Goal: Answer question/provide support: Share knowledge or assist other users

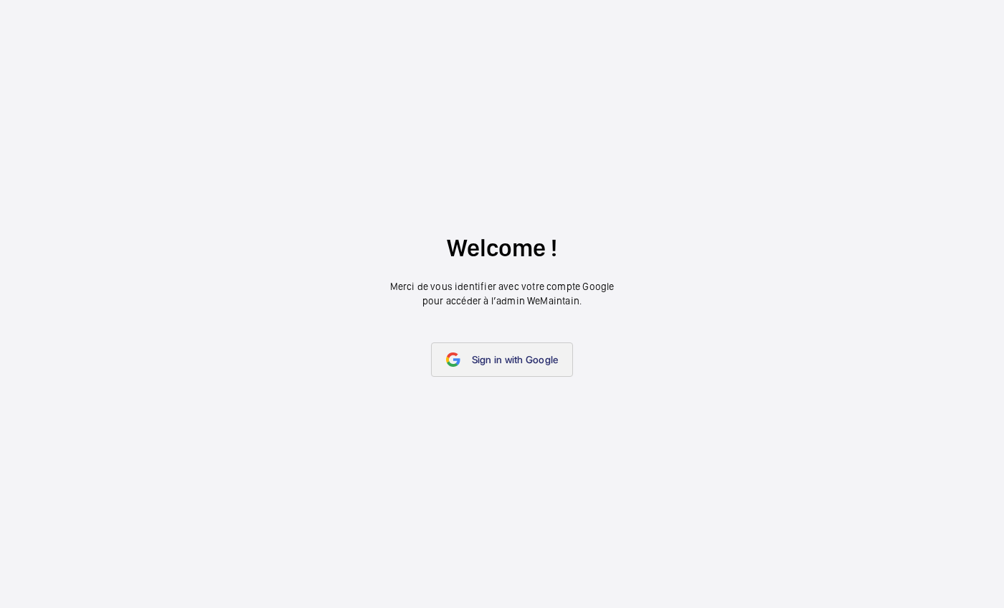
drag, startPoint x: 0, startPoint y: 0, endPoint x: 454, endPoint y: 354, distance: 576.1
click at [454, 354] on mat-icon at bounding box center [453, 359] width 14 height 14
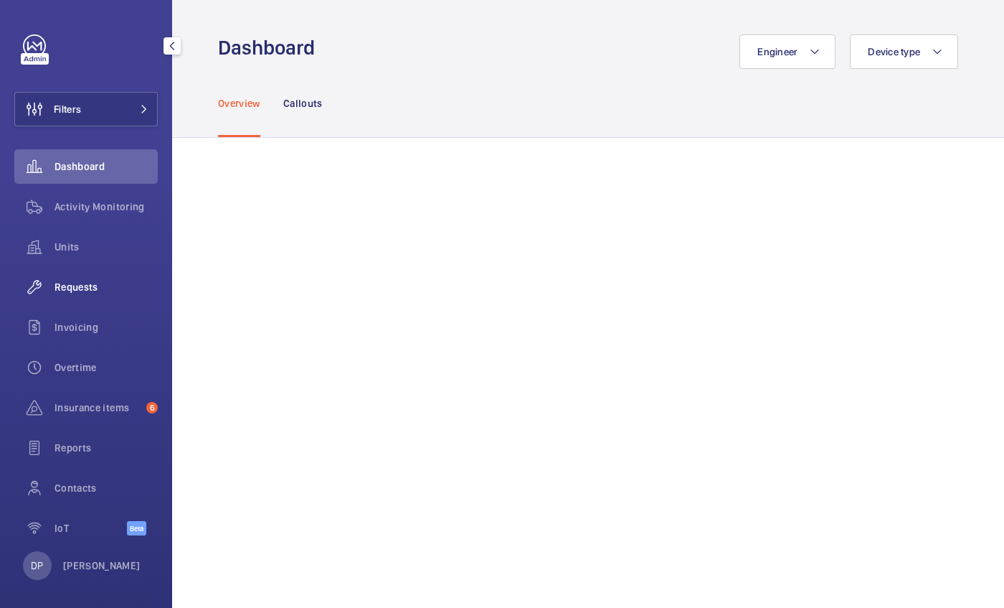
drag, startPoint x: 69, startPoint y: 295, endPoint x: 44, endPoint y: 289, distance: 25.8
click at [44, 289] on wm-front-icon-button at bounding box center [34, 287] width 40 height 34
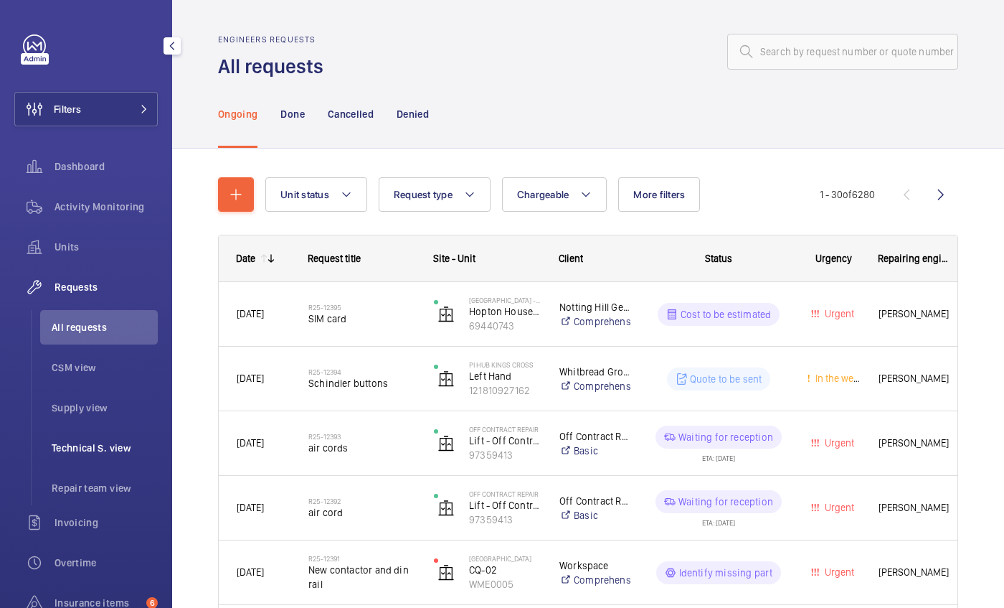
click at [61, 452] on span "Technical S. view" at bounding box center [105, 447] width 106 height 14
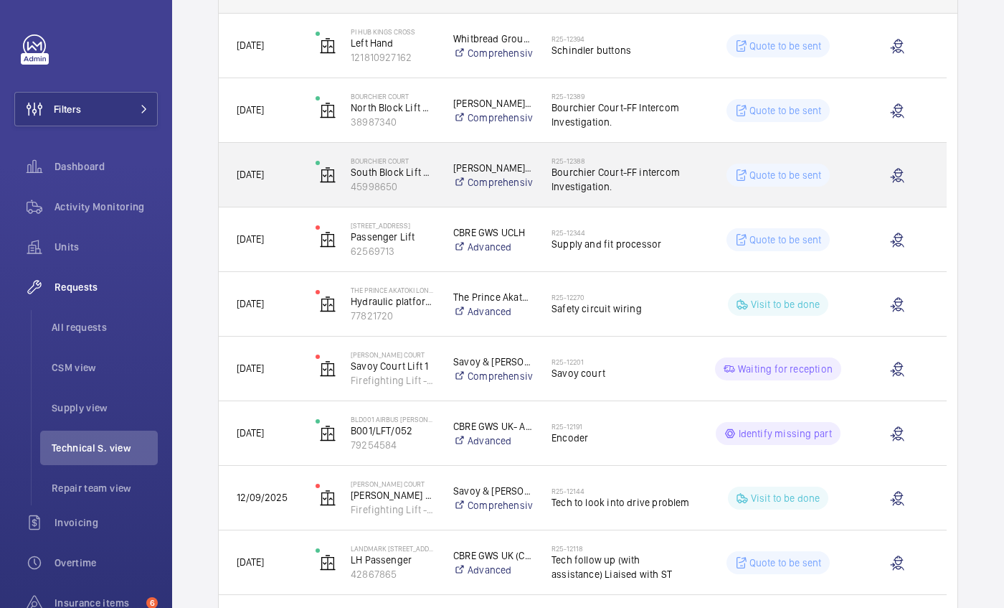
scroll to position [269, 0]
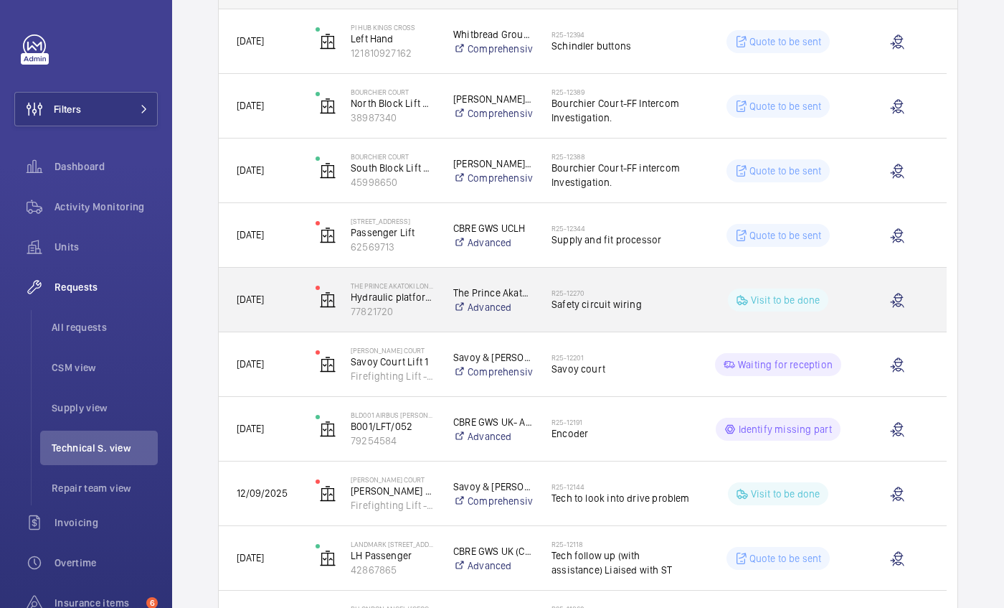
click at [582, 299] on span "Safety circuit wiring" at bounding box center [621, 304] width 138 height 14
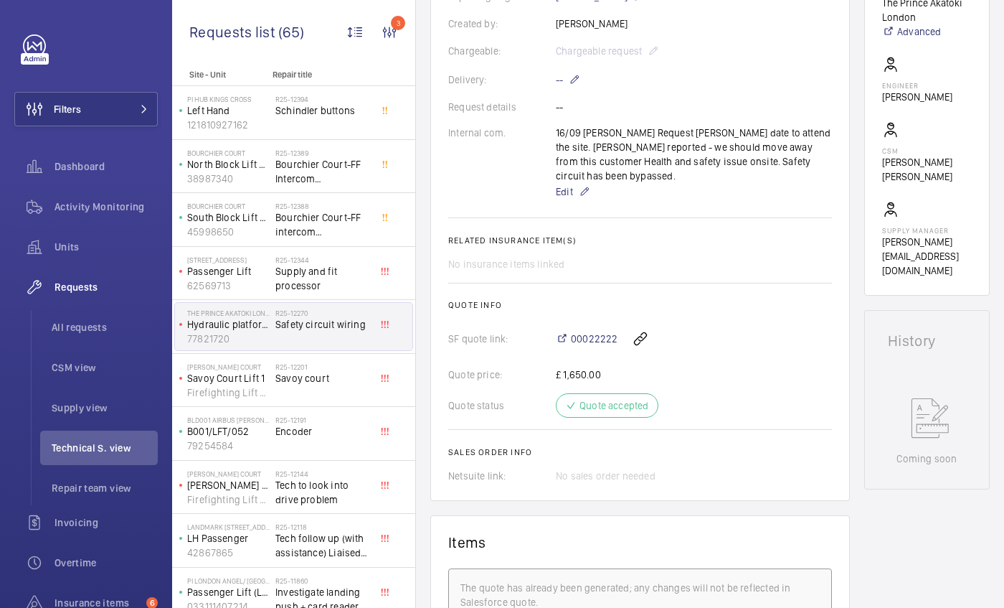
scroll to position [402, 0]
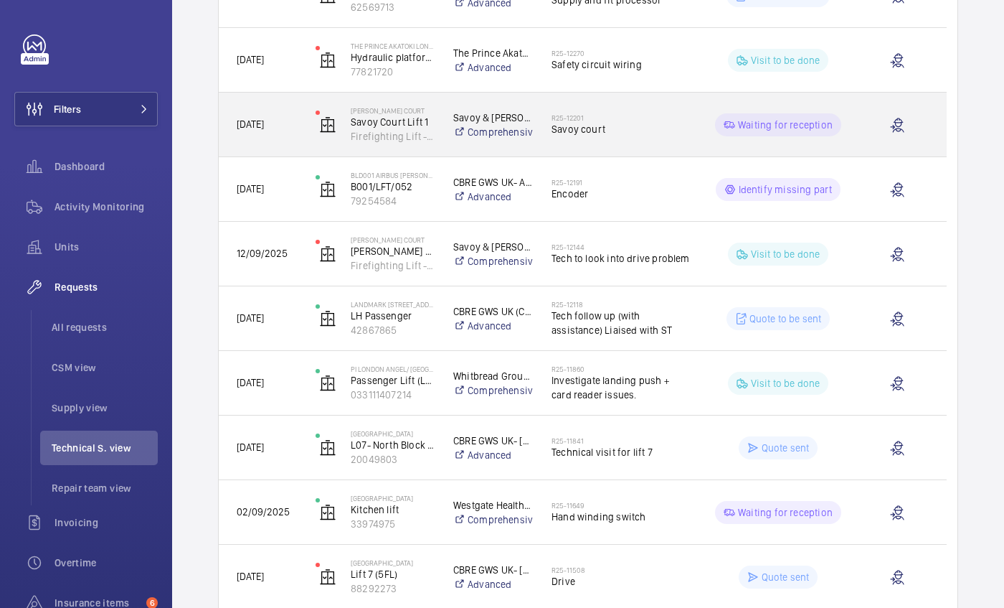
scroll to position [514, 0]
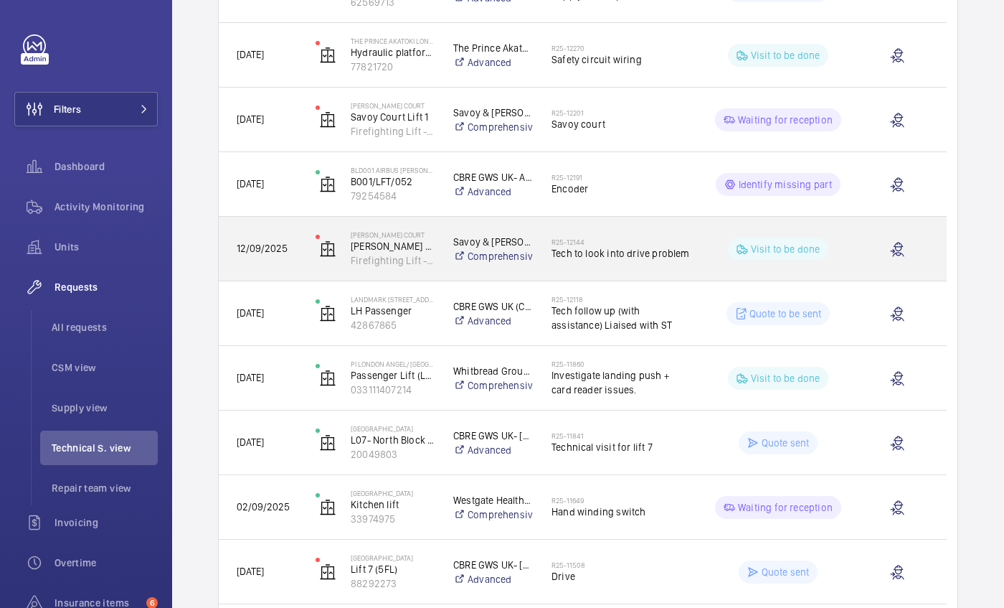
click at [580, 252] on span "Tech to look into drive problem" at bounding box center [621, 253] width 138 height 14
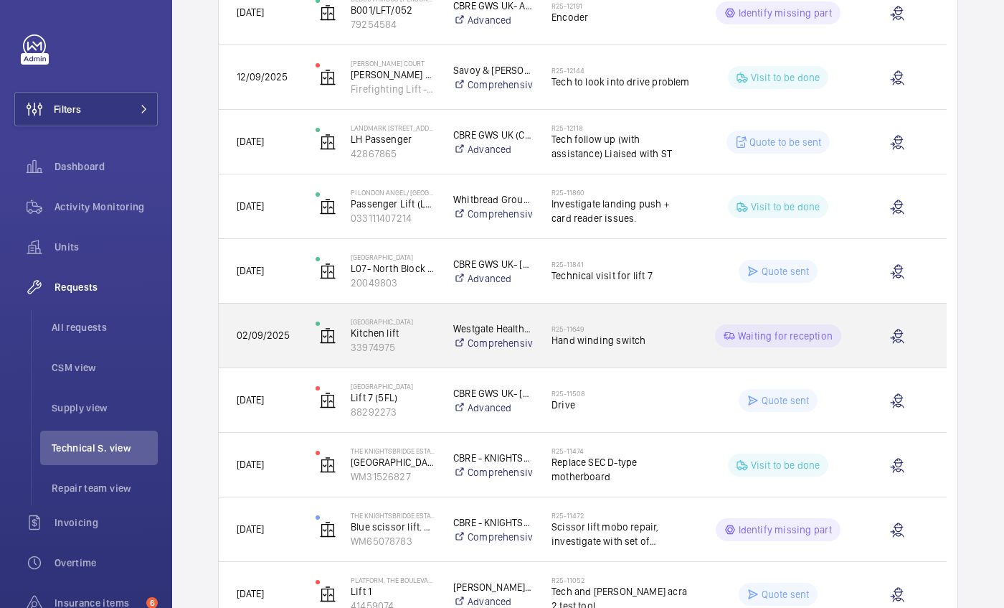
scroll to position [683, 0]
drag, startPoint x: 596, startPoint y: 331, endPoint x: 537, endPoint y: 324, distance: 60.0
click at [537, 324] on div "R25-11649 Hand winding switch" at bounding box center [612, 338] width 156 height 65
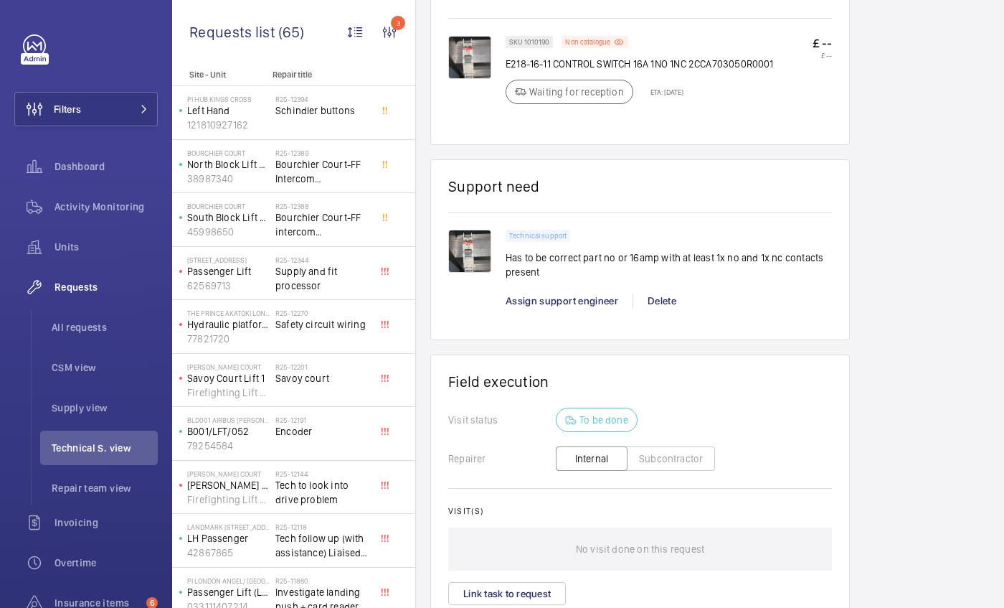
scroll to position [859, 0]
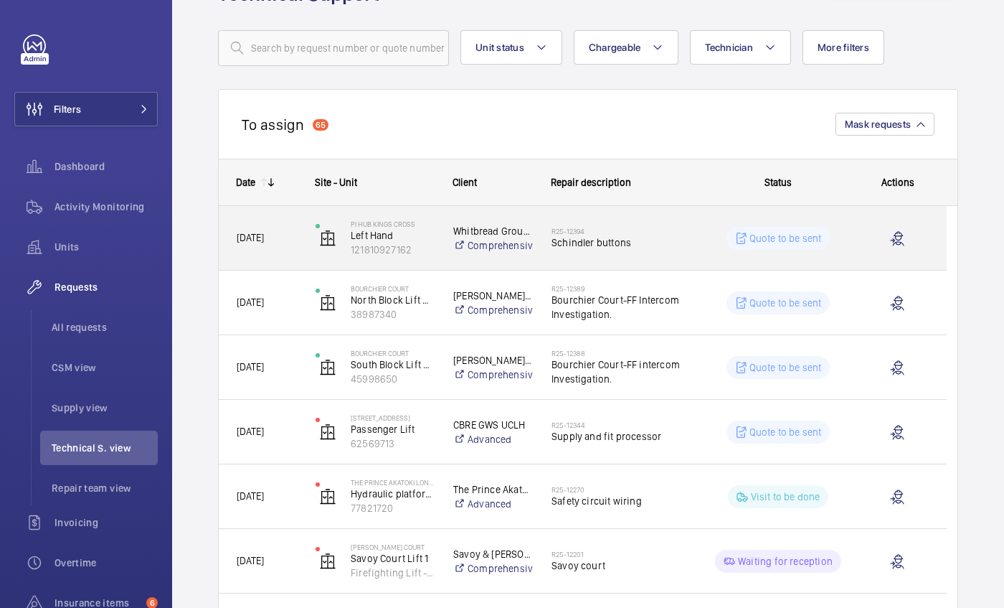
scroll to position [70, 0]
drag, startPoint x: 660, startPoint y: 245, endPoint x: 644, endPoint y: 231, distance: 21.3
click at [644, 231] on h2 "R25-12394" at bounding box center [621, 233] width 138 height 9
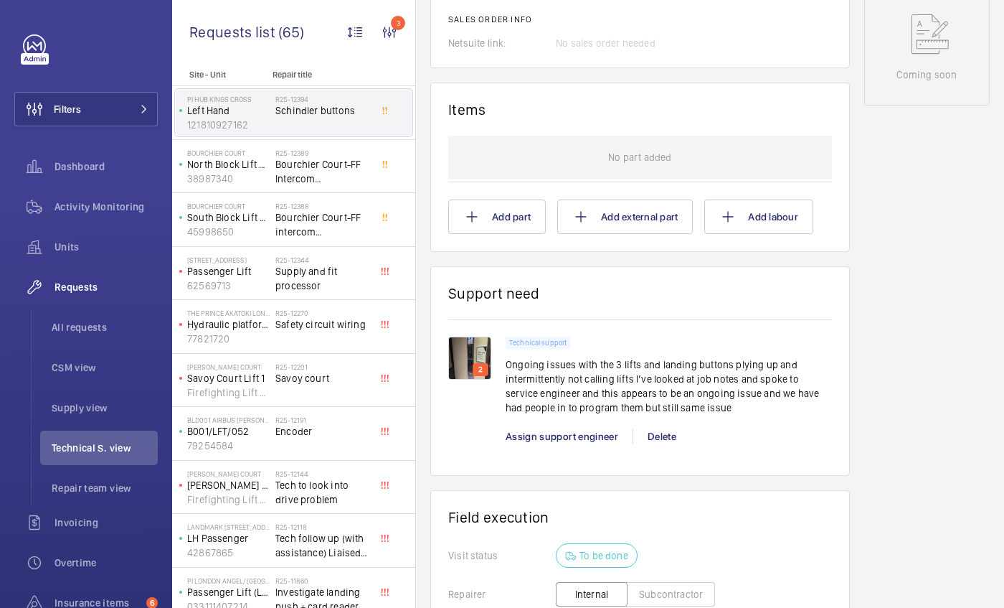
scroll to position [778, 0]
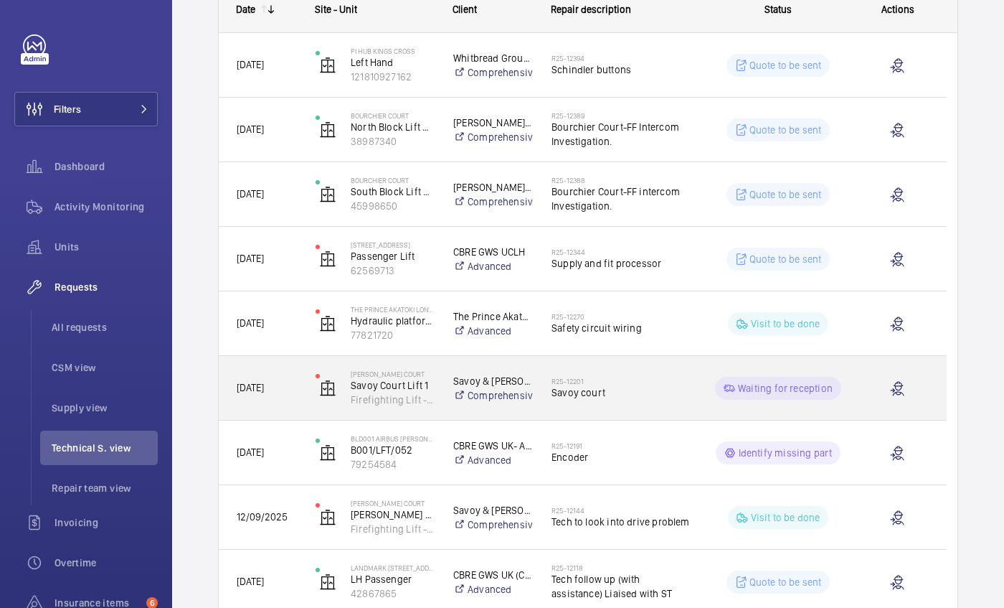
scroll to position [246, 0]
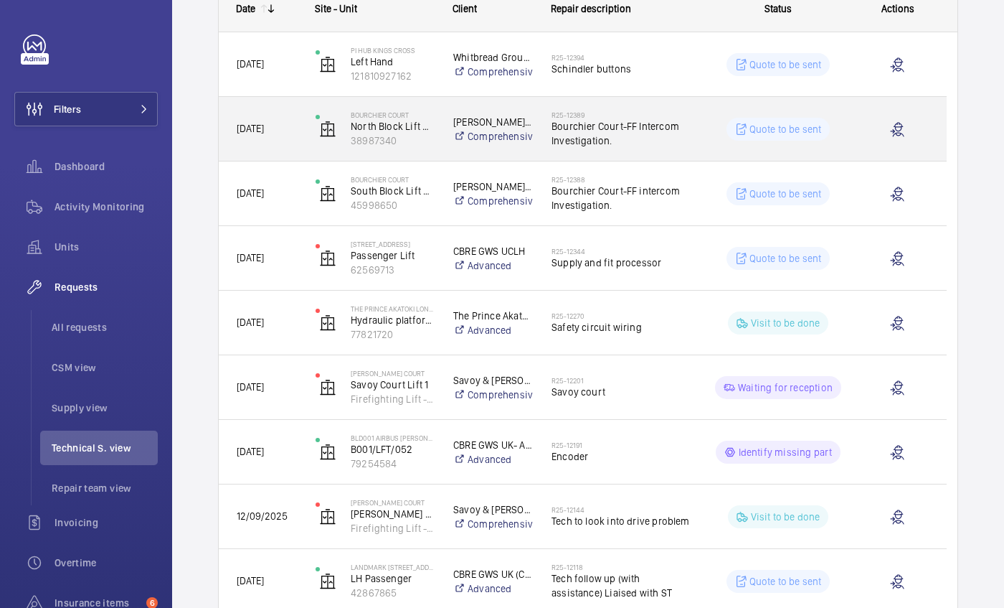
click at [656, 106] on div "R25-12389 Bourchier Court-FF Intercom Investigation." at bounding box center [612, 129] width 156 height 65
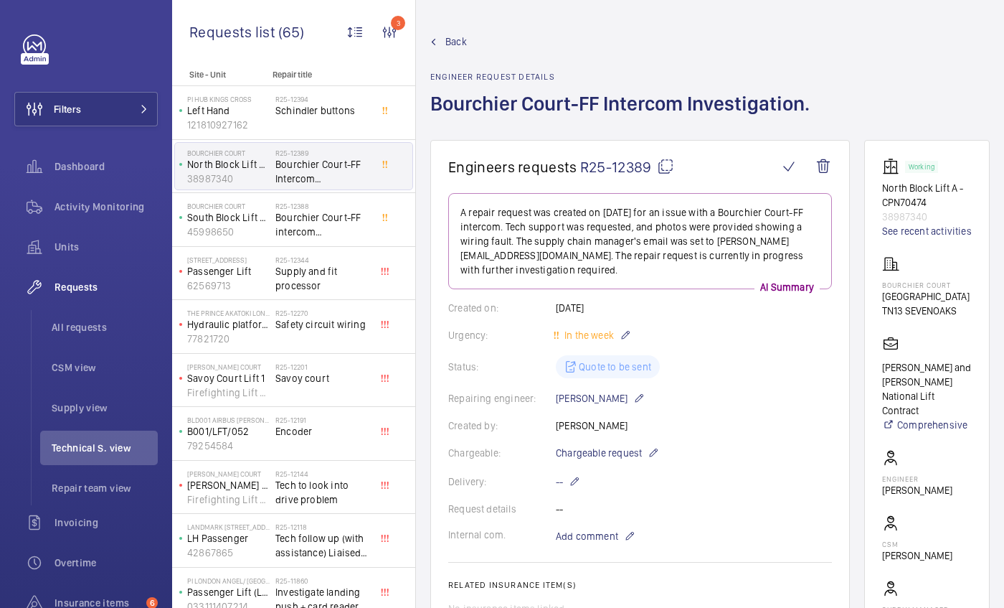
click at [656, 106] on h1 "Bourchier Court-FF Intercom Investigation." at bounding box center [624, 115] width 388 height 50
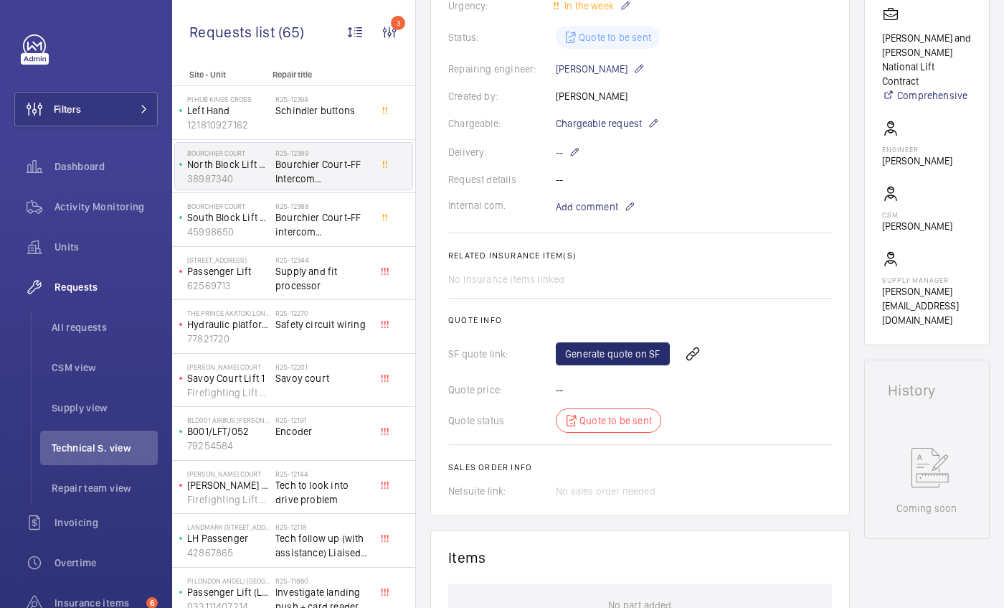
scroll to position [328, 0]
click at [618, 208] on p "Add comment" at bounding box center [610, 207] width 108 height 17
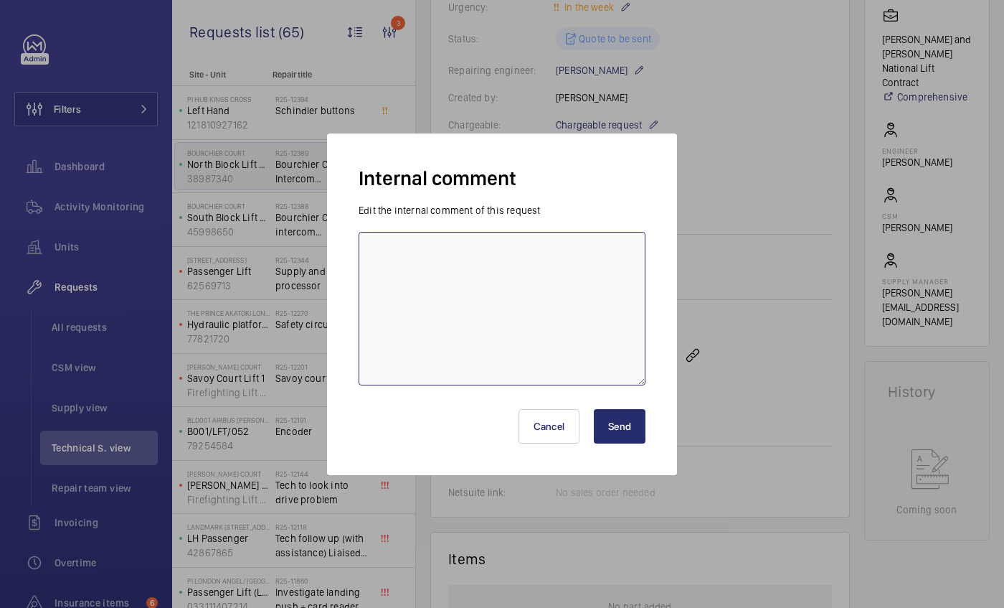
click at [547, 271] on textarea at bounding box center [502, 309] width 287 height 154
click at [509, 264] on textarea "briefly spoke to [PERSON_NAME] about this, new job, went through a few things, …" at bounding box center [502, 309] width 287 height 154
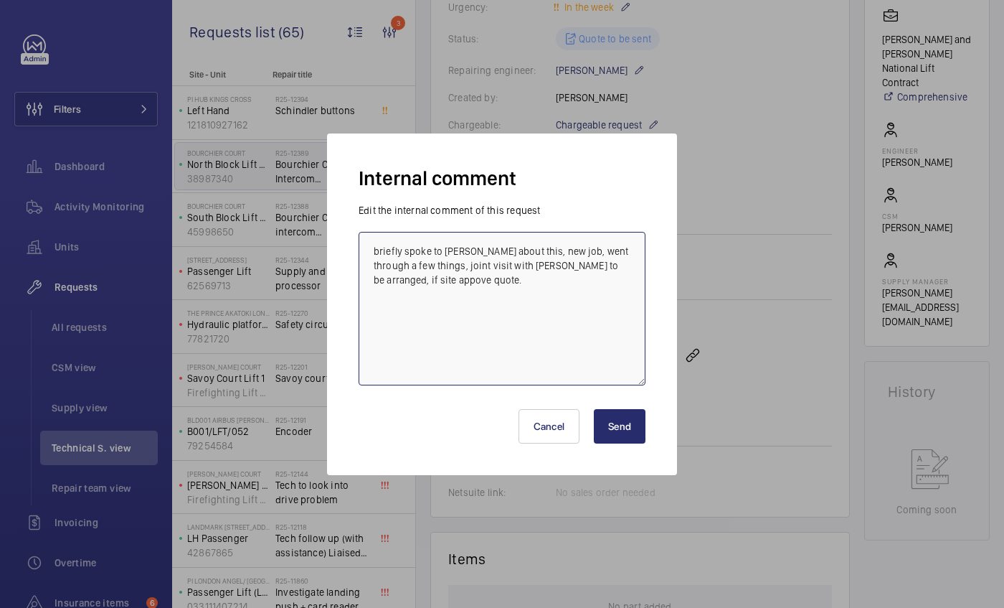
type textarea "briefly spoke to [PERSON_NAME] about this, new job, went through a few things, …"
click at [616, 437] on button "Send" at bounding box center [620, 426] width 52 height 34
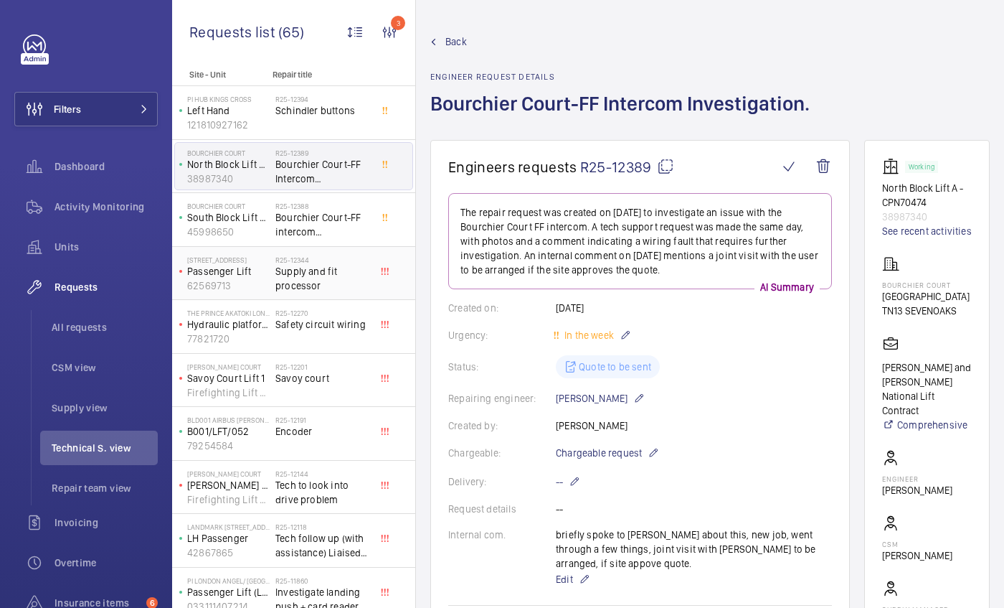
click at [288, 276] on span "Supply and fit processor" at bounding box center [322, 278] width 95 height 29
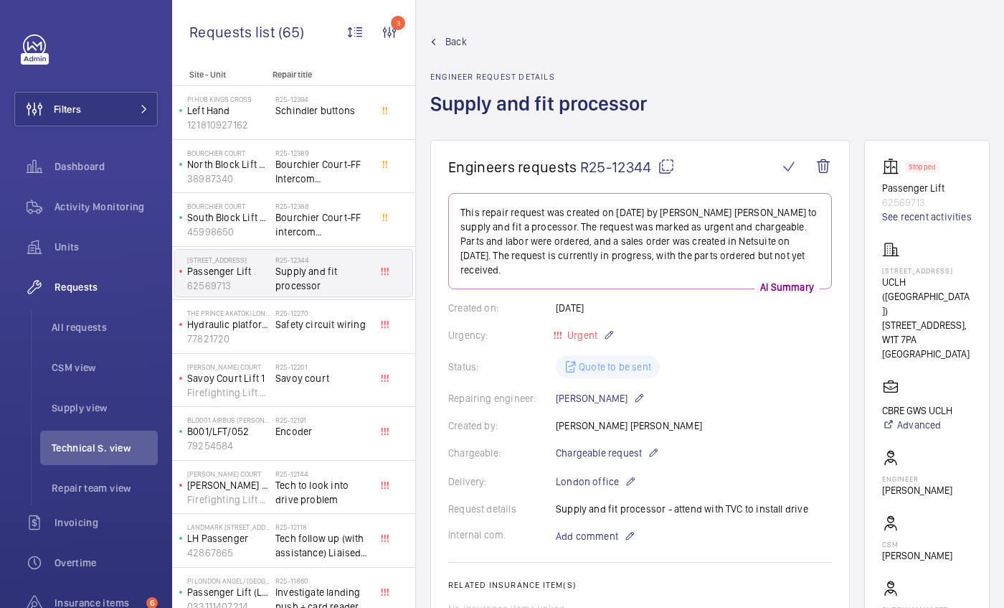
click at [434, 45] on link "Back" at bounding box center [542, 41] width 225 height 14
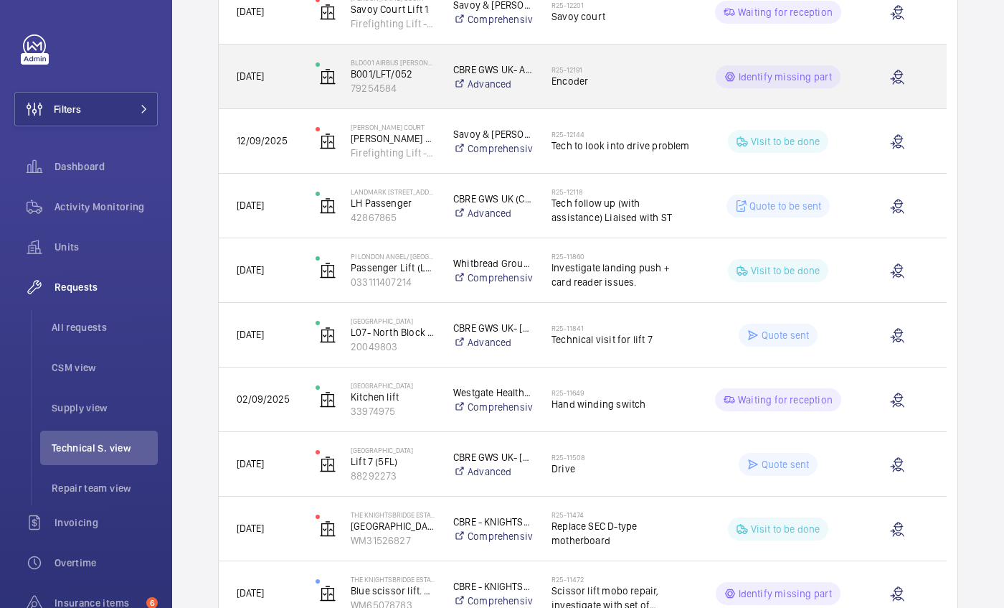
scroll to position [618, 0]
